Goal: Task Accomplishment & Management: Manage account settings

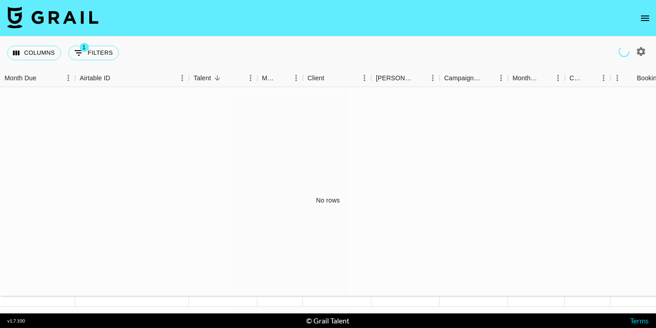
click at [645, 18] on icon "open drawer" at bounding box center [645, 17] width 8 height 5
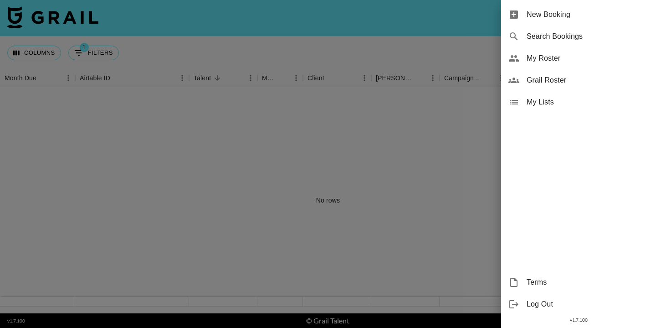
click at [573, 58] on span "My Roster" at bounding box center [588, 58] width 122 height 11
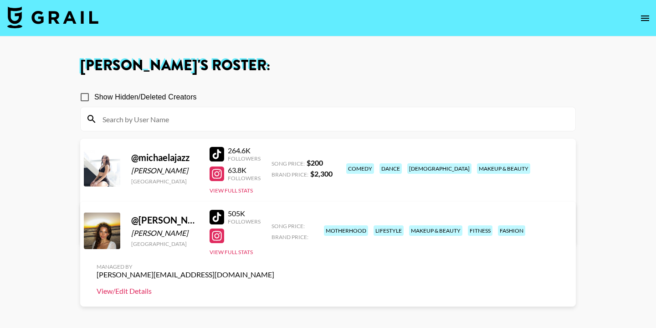
click at [274, 286] on link "View/Edit Details" at bounding box center [186, 290] width 178 height 9
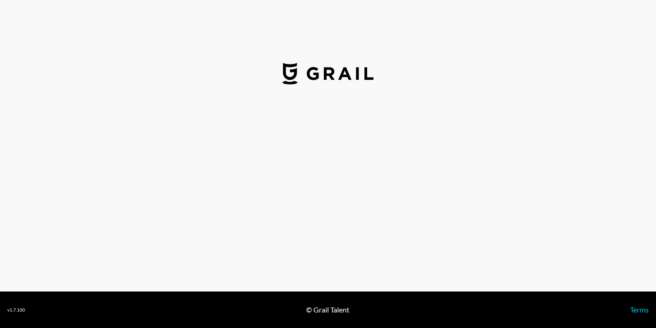
select select "USD"
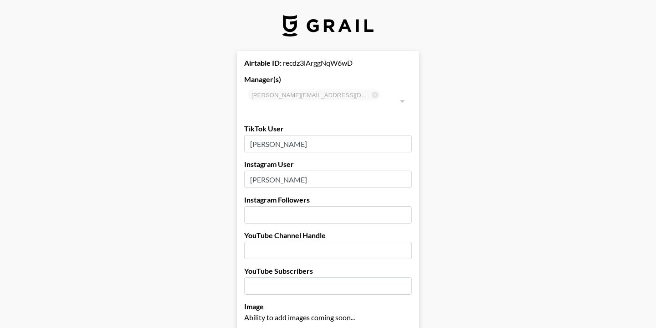
click at [311, 206] on input "number" at bounding box center [328, 214] width 168 height 17
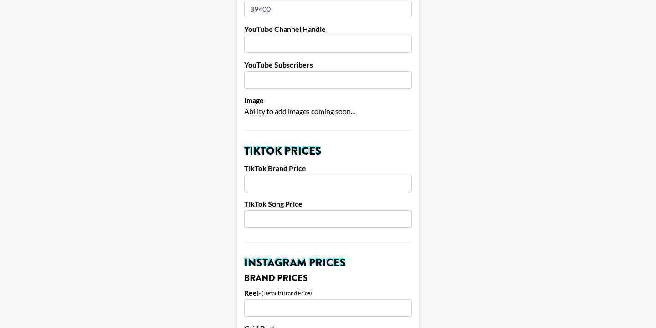
scroll to position [219, 0]
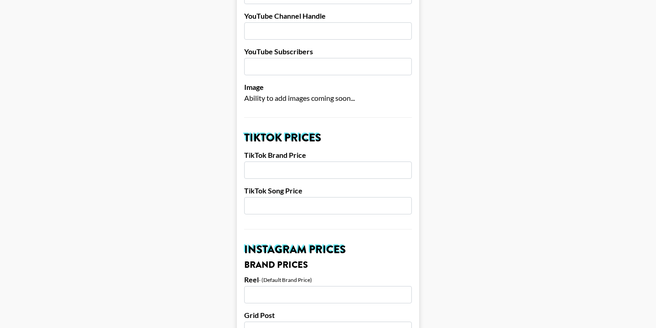
type input "89400"
click at [306, 161] on input "number" at bounding box center [328, 169] width 168 height 17
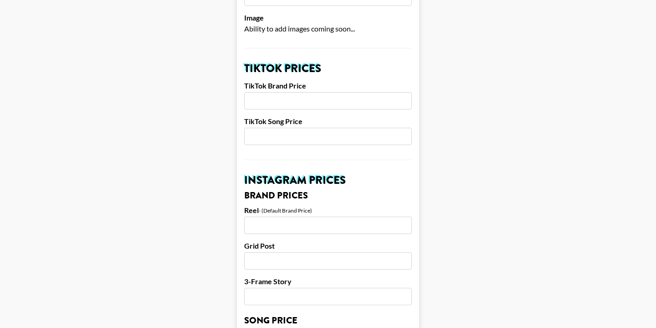
scroll to position [299, 0]
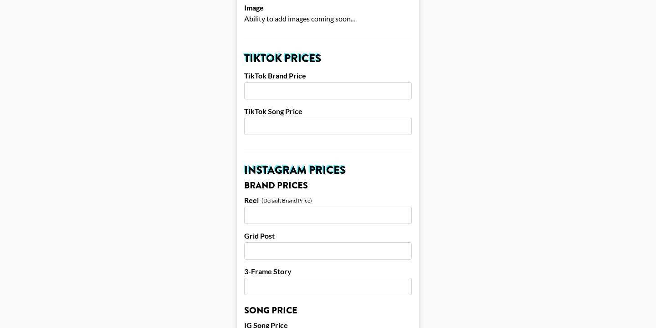
click at [284, 206] on input "number" at bounding box center [328, 214] width 168 height 17
type input "2750"
click at [270, 242] on input "number" at bounding box center [328, 250] width 168 height 17
type input "2000"
click at [261, 278] on input "number" at bounding box center [328, 286] width 168 height 17
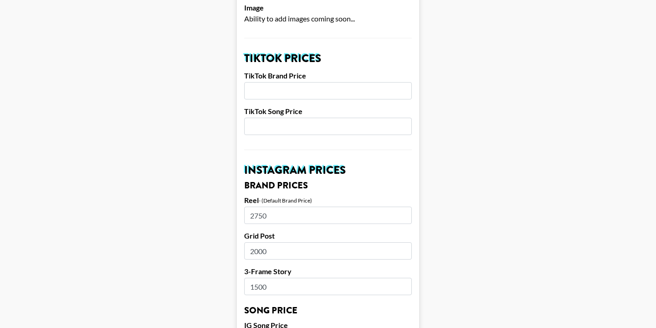
type input "1500"
click at [301, 82] on input "number" at bounding box center [328, 90] width 168 height 17
type input "2"
type input "4500"
click at [302, 118] on input "number" at bounding box center [328, 126] width 168 height 17
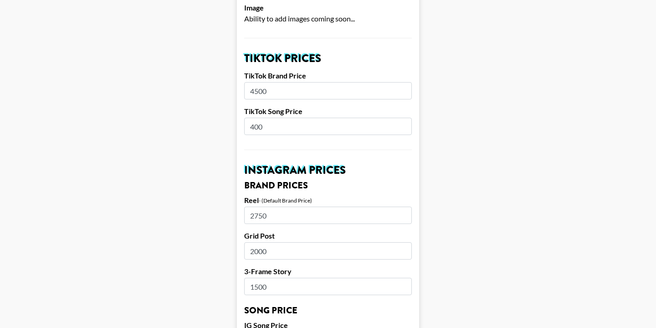
type input "400"
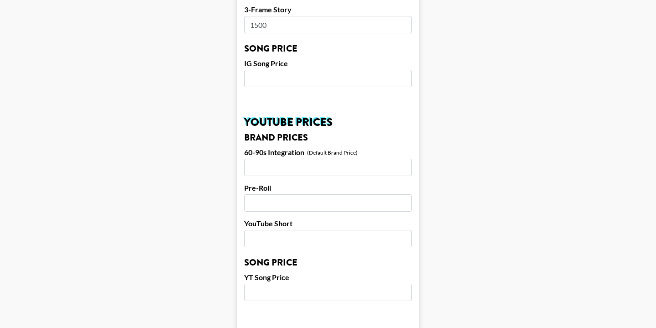
scroll to position [565, 0]
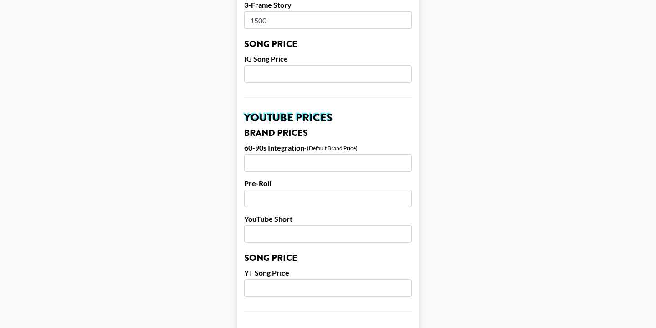
click at [290, 65] on input "number" at bounding box center [328, 73] width 168 height 17
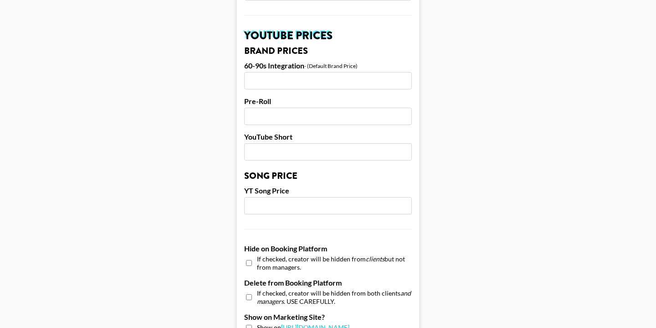
scroll to position [676, 0]
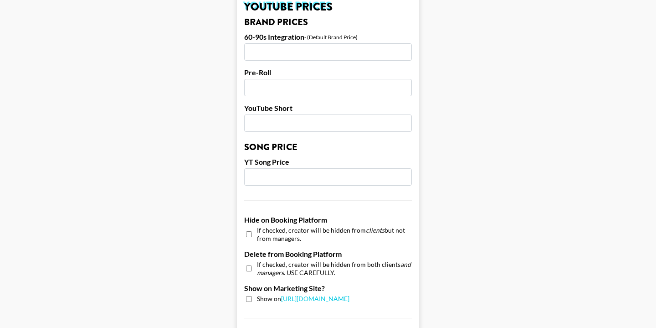
type input "400"
click at [249, 296] on input "checkbox" at bounding box center [249, 299] width 6 height 6
checkbox input "true"
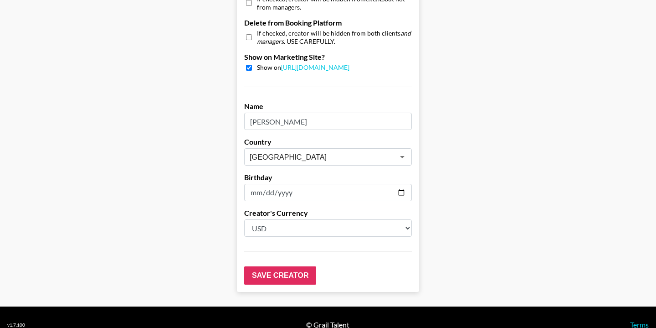
scroll to position [909, 0]
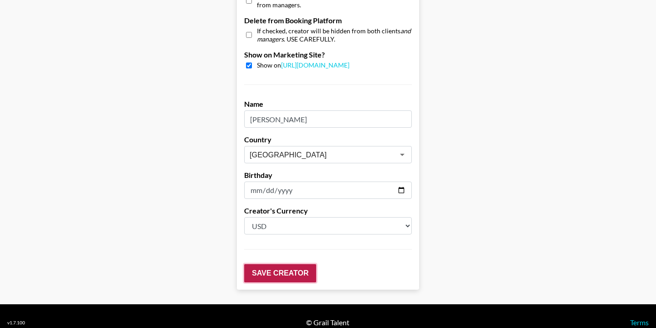
click at [278, 264] on input "Save Creator" at bounding box center [280, 273] width 72 height 18
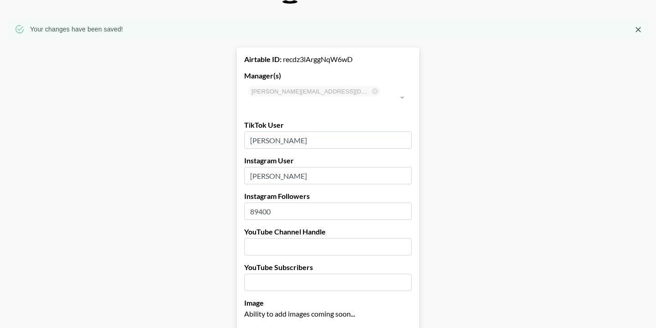
scroll to position [0, 0]
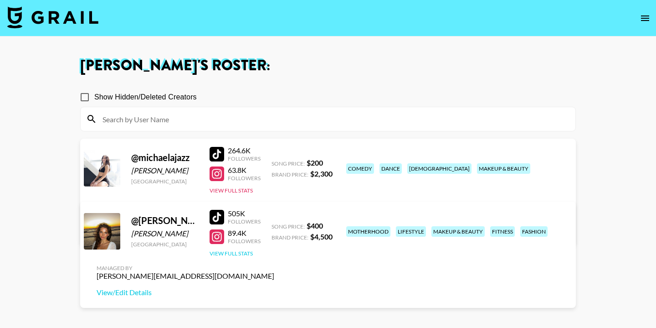
click at [233, 254] on button "View Full Stats" at bounding box center [231, 253] width 43 height 7
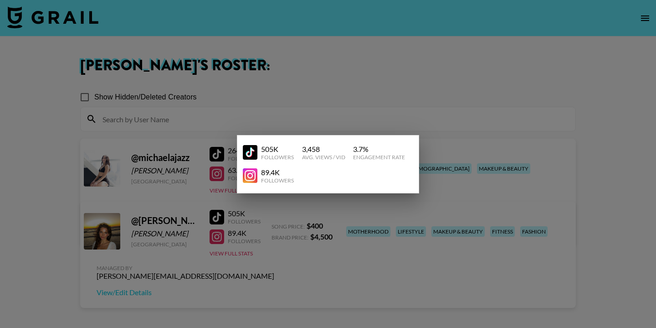
click at [301, 251] on div at bounding box center [328, 164] width 656 height 328
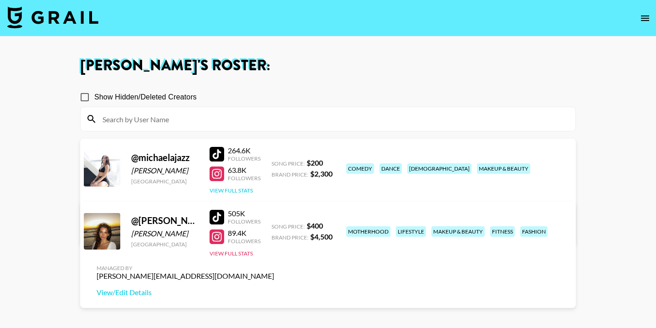
click at [232, 192] on button "View Full Stats" at bounding box center [231, 190] width 43 height 7
